Goal: Information Seeking & Learning: Learn about a topic

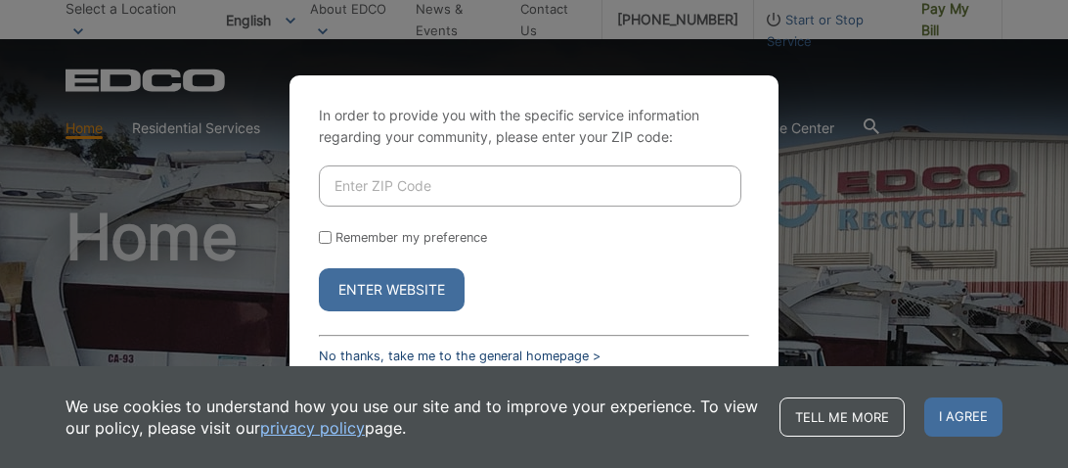
click at [574, 355] on link "No thanks, take me to the general homepage >" at bounding box center [460, 355] width 282 height 15
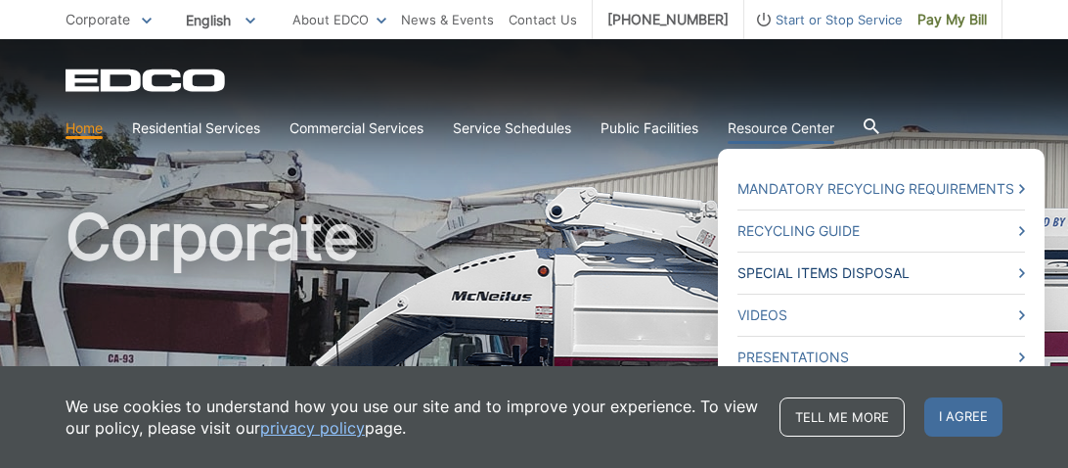
click at [816, 266] on link "Special Items Disposal" at bounding box center [882, 273] width 288 height 22
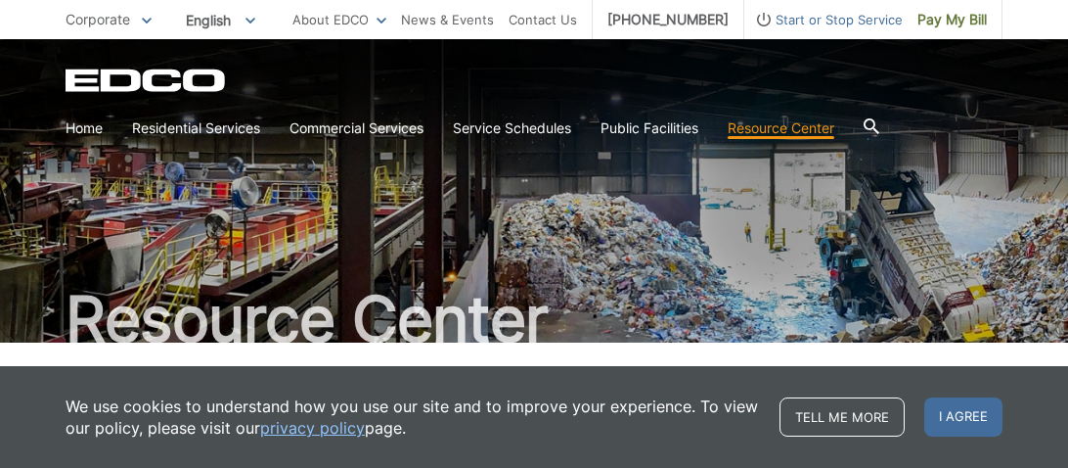
click at [880, 128] on icon at bounding box center [872, 126] width 16 height 16
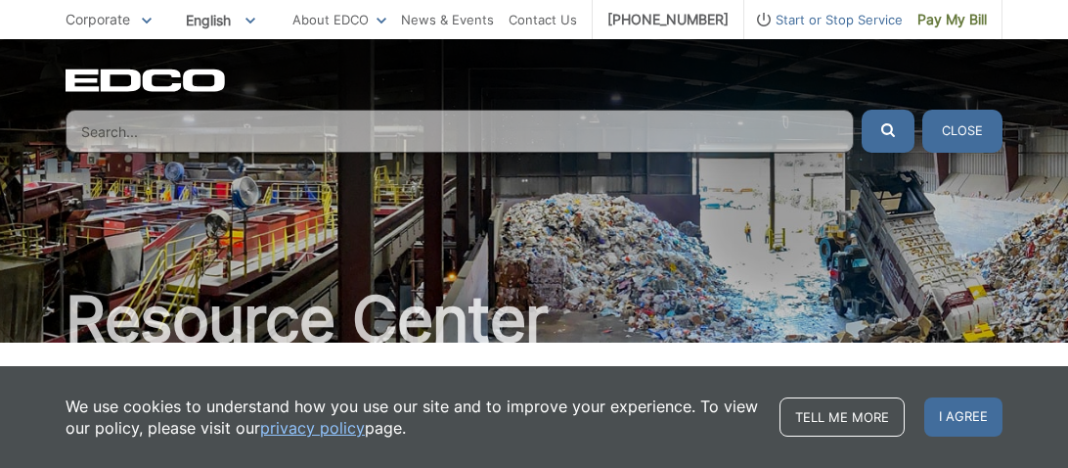
click at [812, 133] on input "Search" at bounding box center [460, 131] width 789 height 43
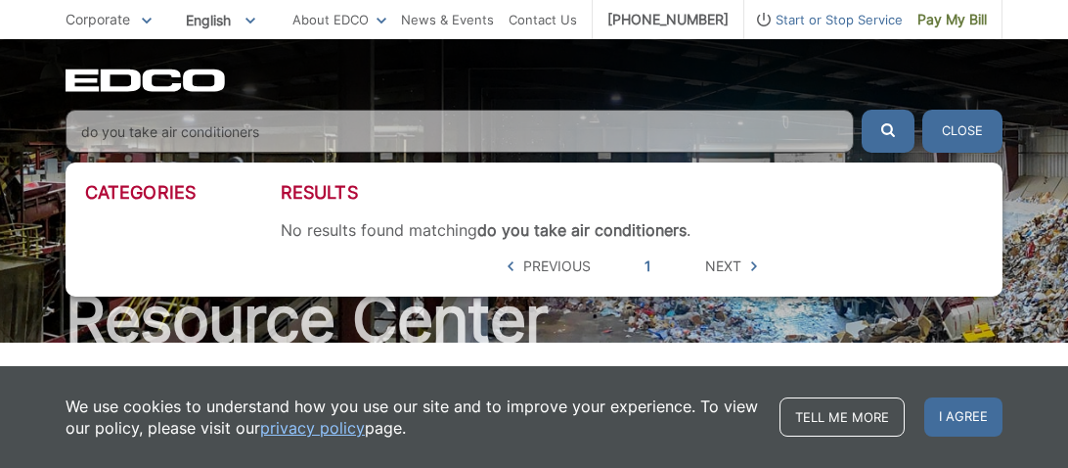
click at [862, 110] on button "submit" at bounding box center [888, 131] width 53 height 43
click at [895, 124] on button "submit" at bounding box center [888, 131] width 53 height 43
click at [162, 135] on input "do you take air conditioners" at bounding box center [460, 131] width 789 height 43
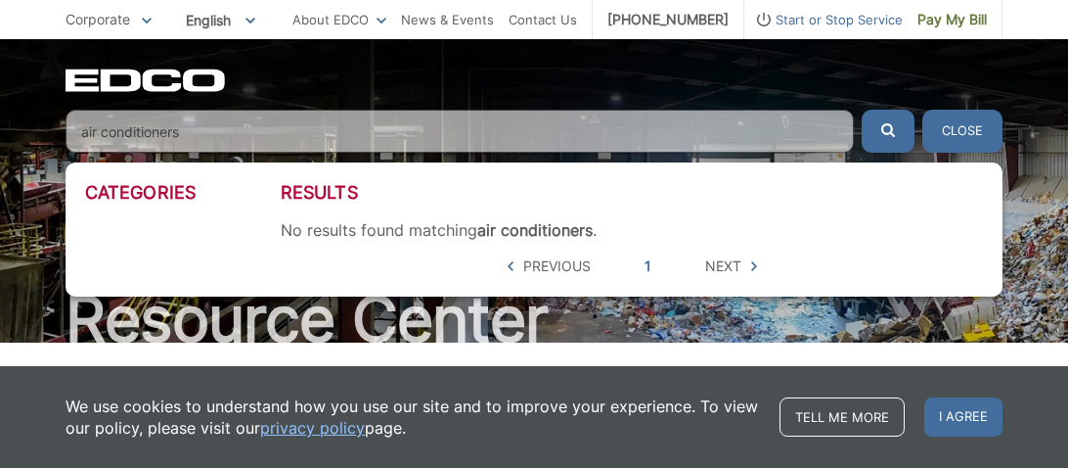
type input "air conditioners"
click at [862, 110] on button "submit" at bounding box center [888, 131] width 53 height 43
click at [649, 260] on link "1" at bounding box center [648, 266] width 7 height 22
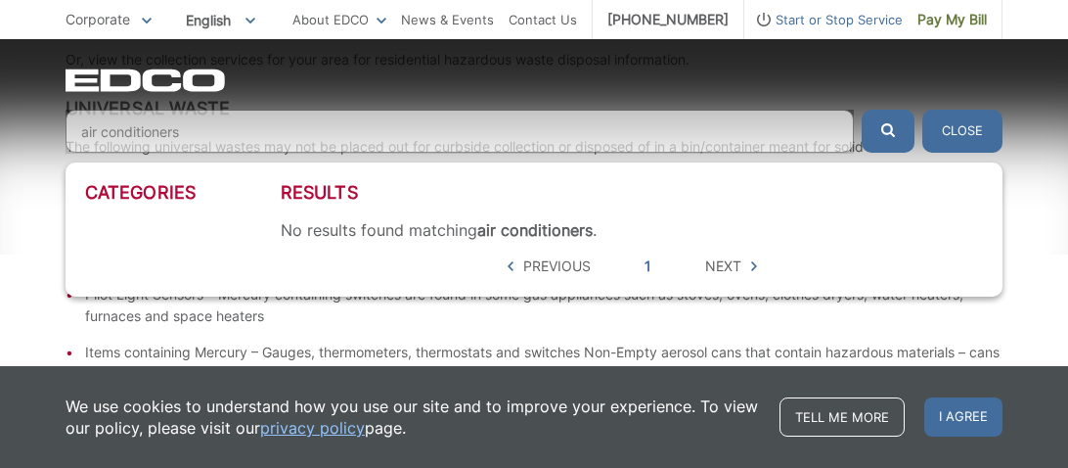
scroll to position [580, 0]
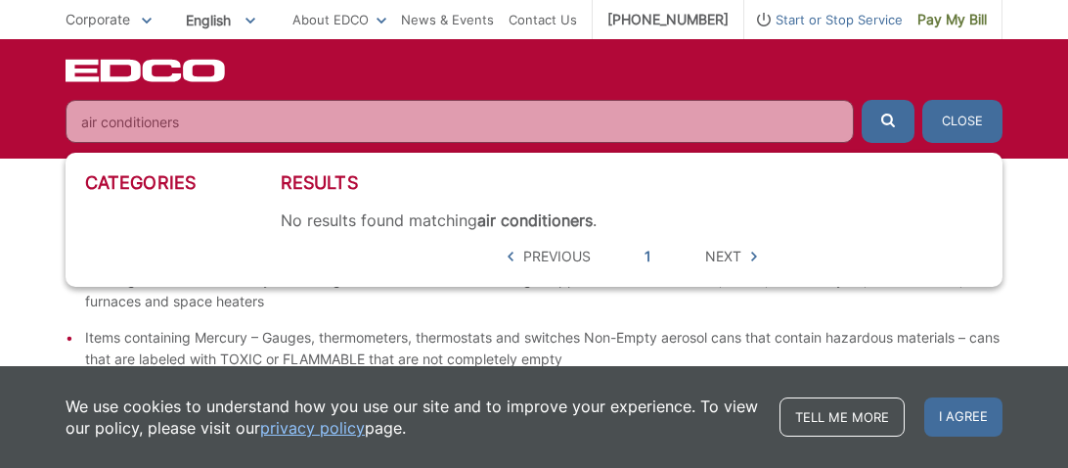
click at [958, 125] on button "Close" at bounding box center [963, 121] width 80 height 43
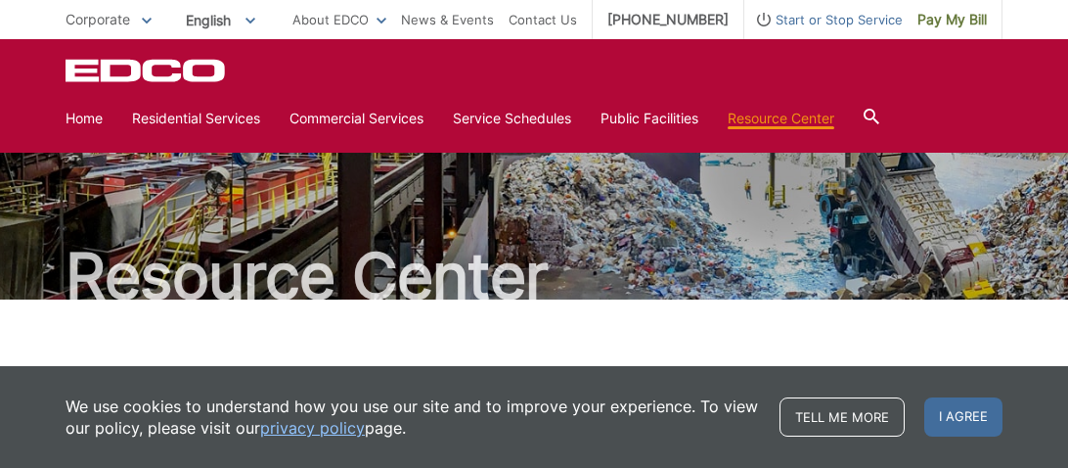
scroll to position [0, 0]
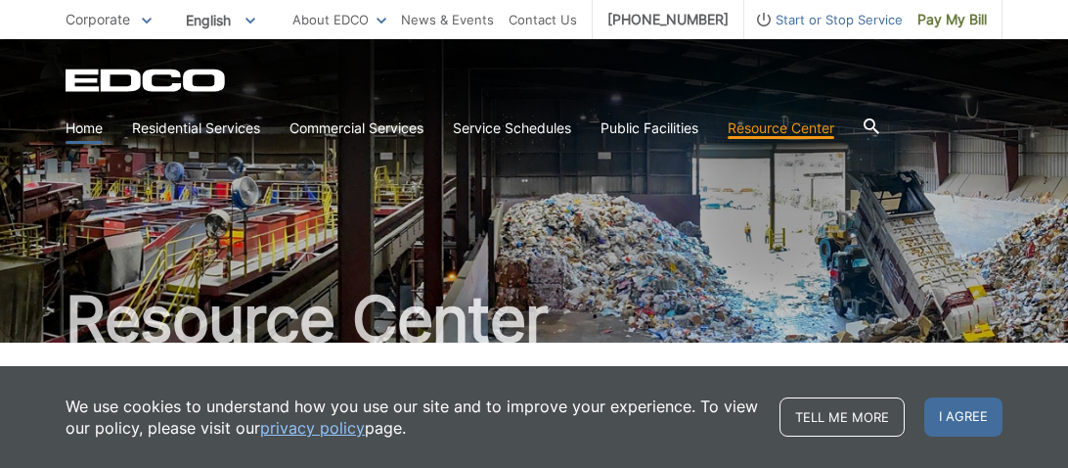
click at [81, 129] on link "Home" at bounding box center [84, 128] width 37 height 22
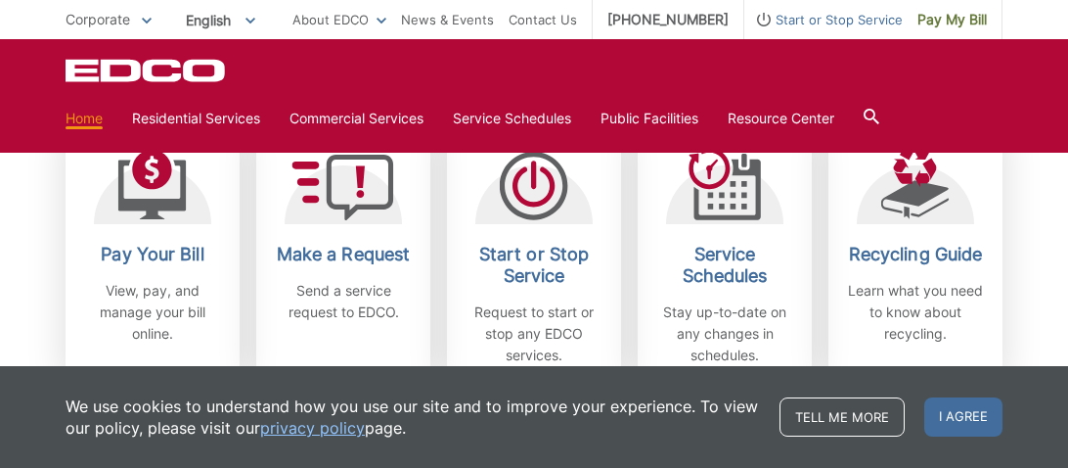
scroll to position [611, 0]
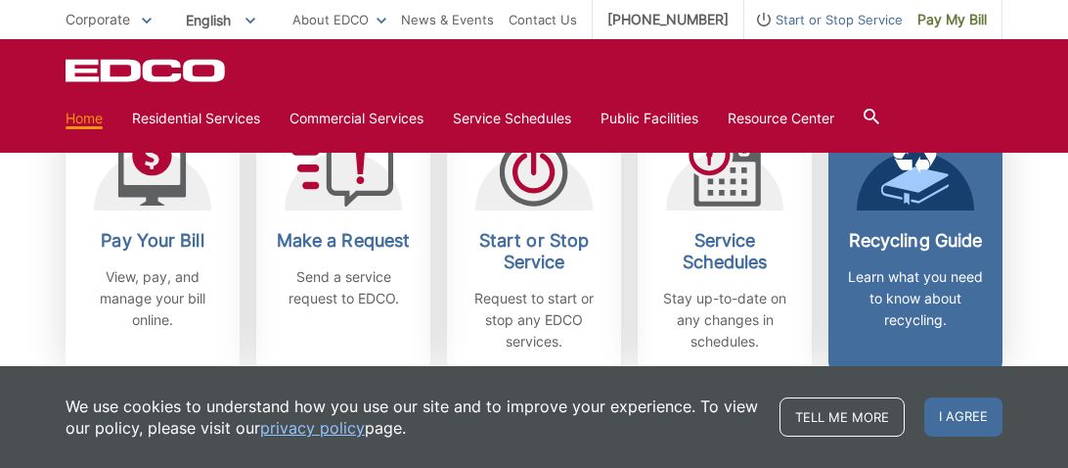
click at [924, 163] on icon at bounding box center [927, 159] width 22 height 29
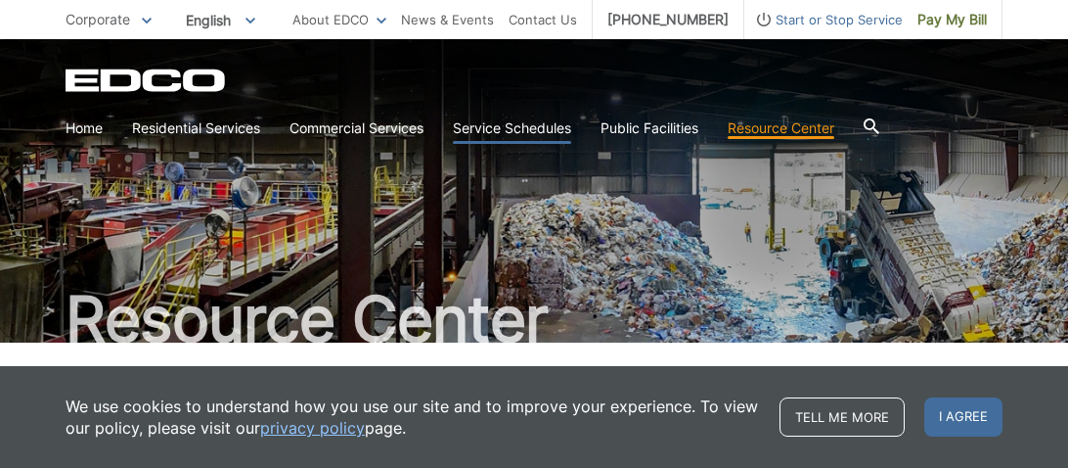
click at [558, 133] on link "Service Schedules" at bounding box center [512, 128] width 118 height 22
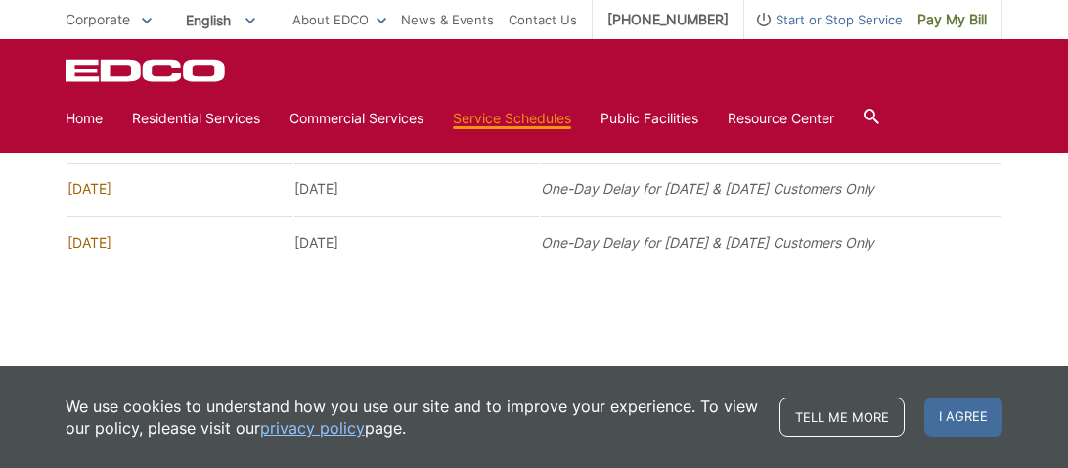
scroll to position [2152, 0]
